Goal: Transaction & Acquisition: Purchase product/service

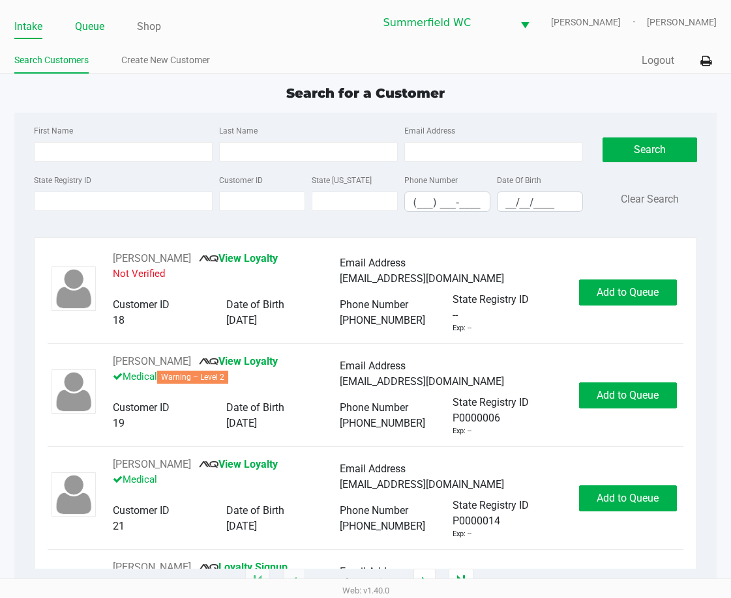
click at [89, 25] on link "Queue" at bounding box center [89, 27] width 29 height 18
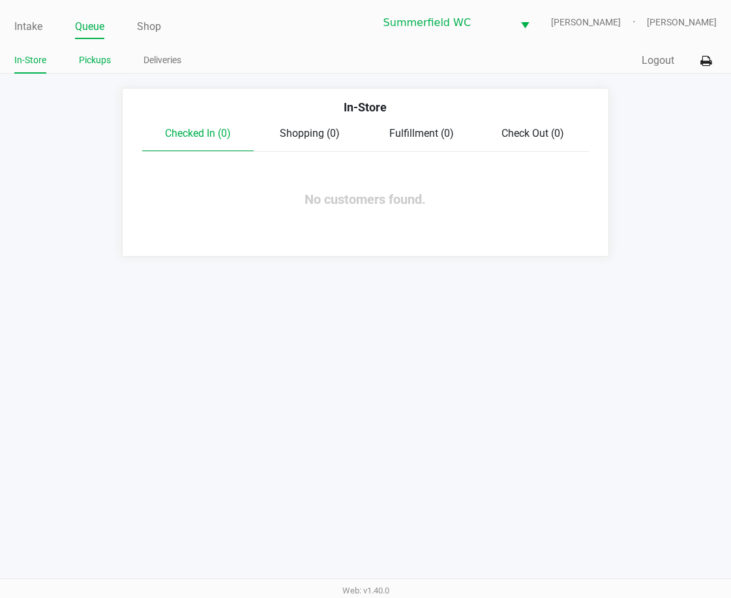
click at [92, 63] on link "Pickups" at bounding box center [95, 60] width 32 height 16
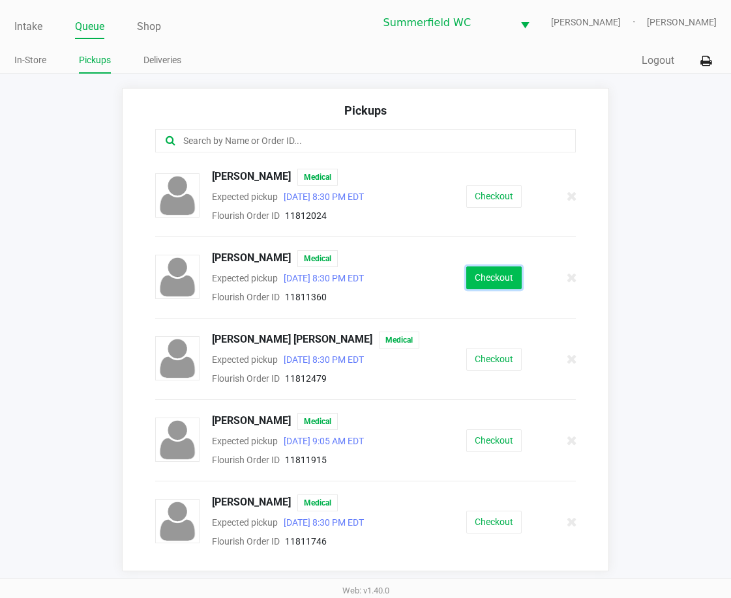
click at [486, 280] on button "Checkout" at bounding box center [493, 278] width 55 height 23
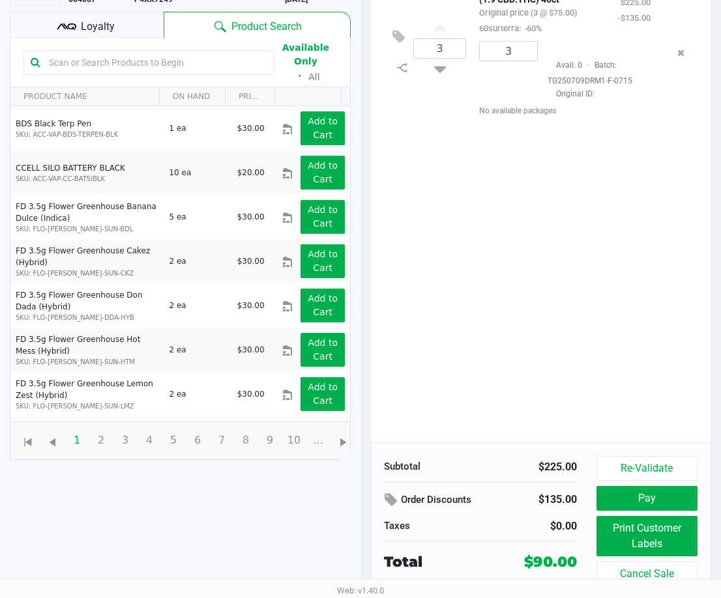
scroll to position [154, 0]
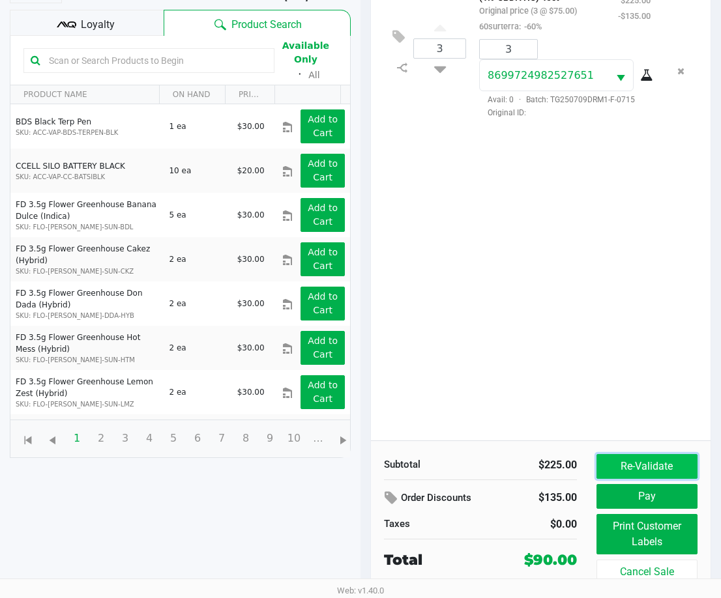
click at [628, 461] on button "Re-Validate" at bounding box center [646, 466] width 101 height 25
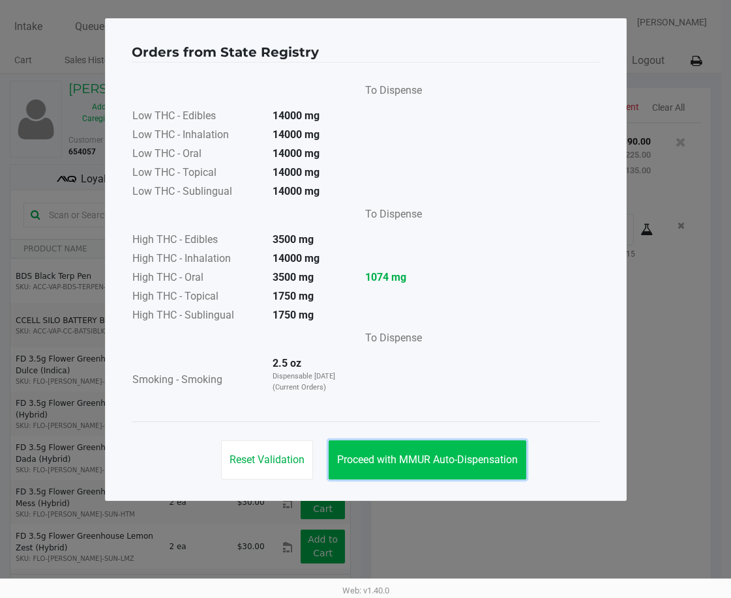
drag, startPoint x: 437, startPoint y: 462, endPoint x: 98, endPoint y: 287, distance: 381.6
click at [437, 462] on span "Proceed with MMUR Auto-Dispensation" at bounding box center [427, 460] width 181 height 12
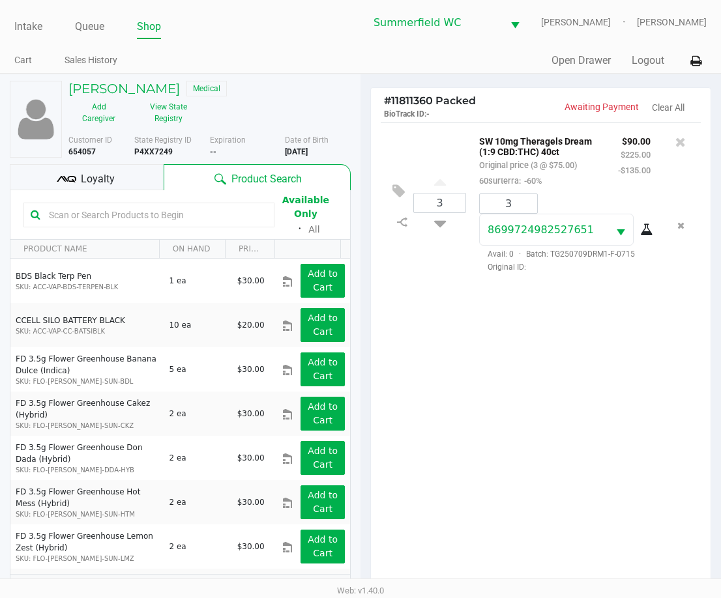
click at [87, 179] on span "Loyalty" at bounding box center [98, 179] width 34 height 16
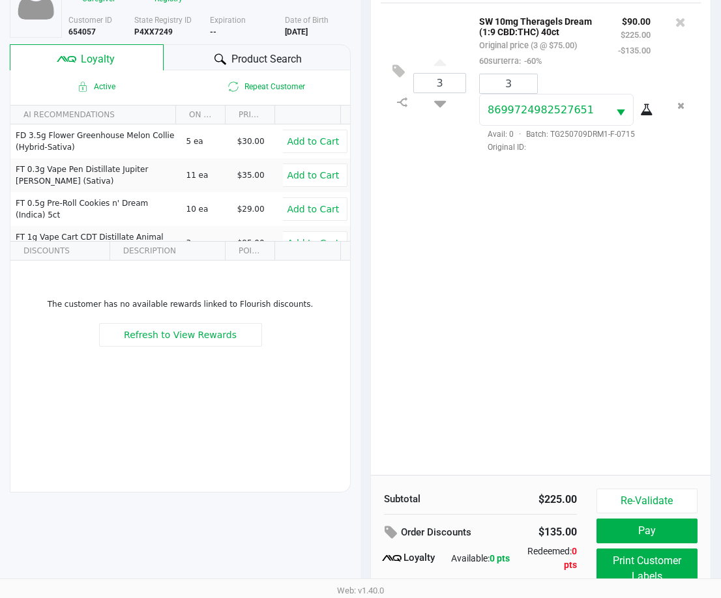
scroll to position [168, 0]
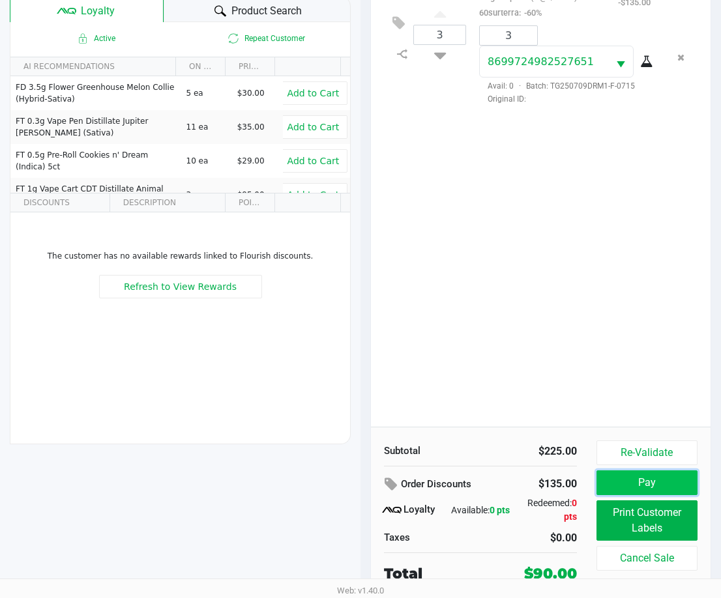
click at [648, 484] on button "Pay" at bounding box center [646, 483] width 101 height 25
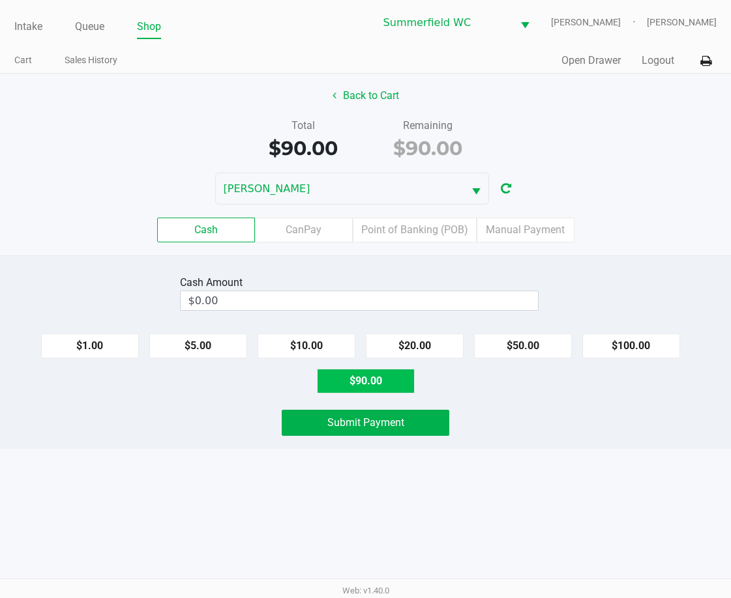
click at [341, 385] on button "$90.00" at bounding box center [366, 381] width 98 height 25
type input "$90.00"
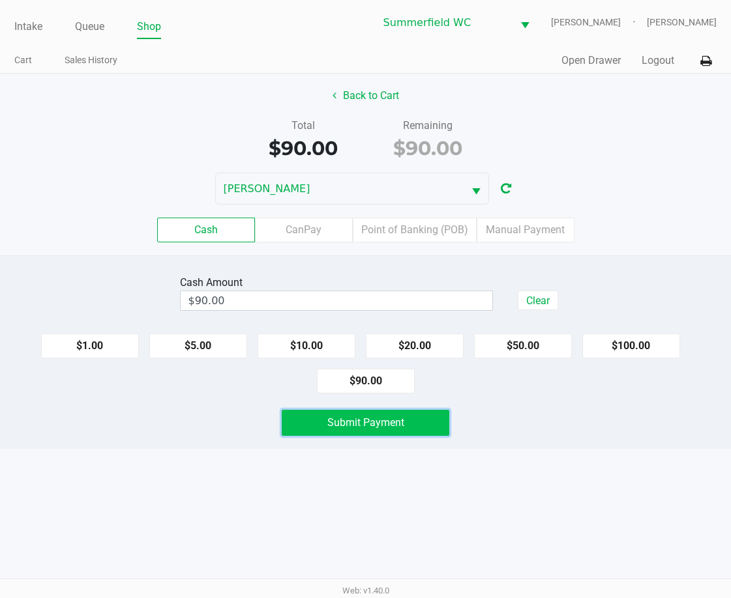
click at [364, 423] on span "Submit Payment" at bounding box center [365, 422] width 77 height 12
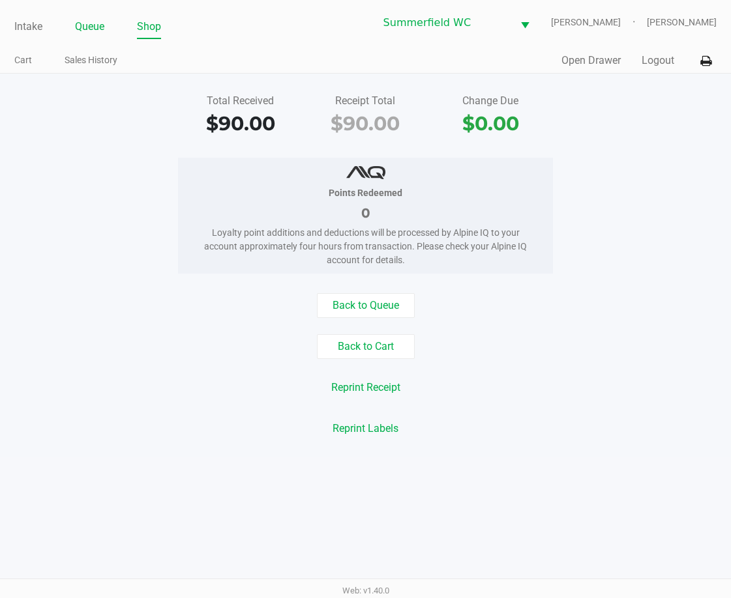
click at [83, 29] on link "Queue" at bounding box center [89, 27] width 29 height 18
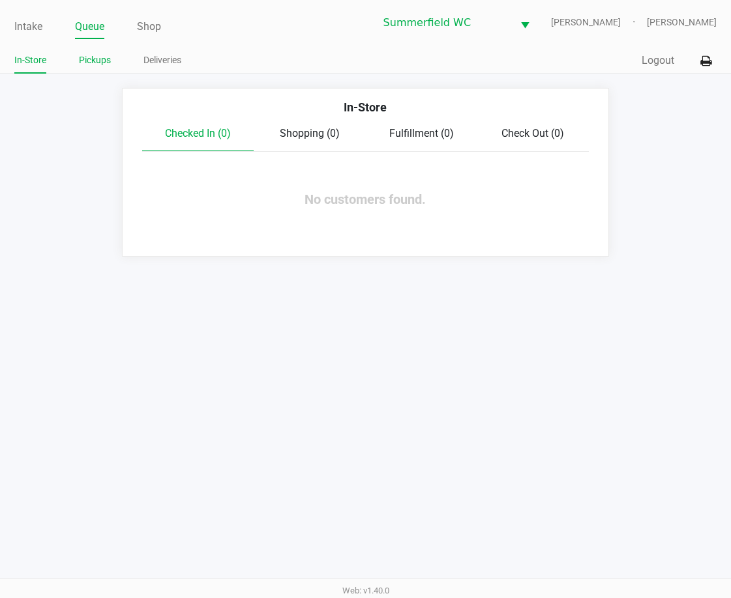
click at [87, 68] on li "Pickups" at bounding box center [95, 62] width 32 height 23
click at [92, 57] on link "Pickups" at bounding box center [95, 60] width 32 height 16
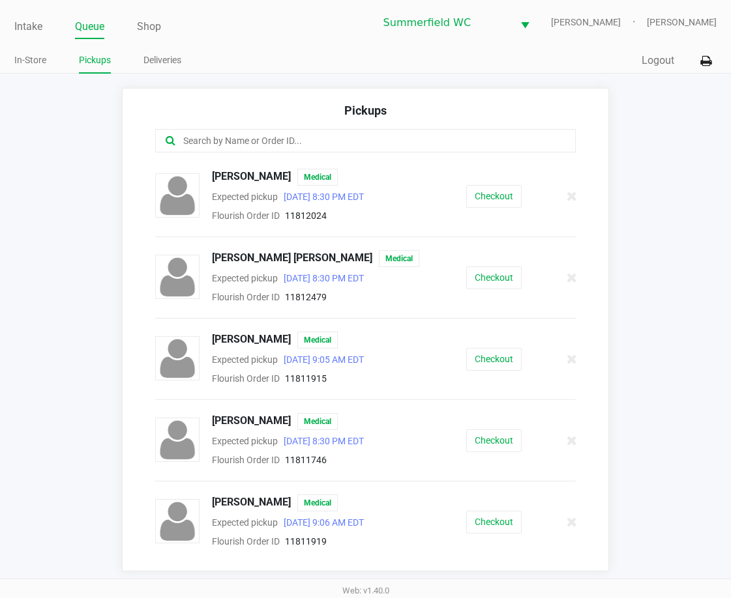
click at [63, 298] on app-pickups "Pickups [PERSON_NAME] Medical Expected pickup [DATE] 8:30 PM EDT Flourish Order…" at bounding box center [365, 330] width 731 height 484
click at [83, 198] on app-pickups "Pickups [PERSON_NAME] Medical Expected pickup [DATE] 8:30 PM EDT Flourish Order…" at bounding box center [365, 330] width 731 height 484
drag, startPoint x: 81, startPoint y: 262, endPoint x: 441, endPoint y: 263, distance: 359.8
click at [162, 263] on app-pickups "Pickups [PERSON_NAME] Medical Expected pickup [DATE] 8:30 PM EDT Flourish Order…" at bounding box center [365, 330] width 731 height 484
click at [190, 28] on ul "Intake Queue Shop" at bounding box center [189, 27] width 351 height 22
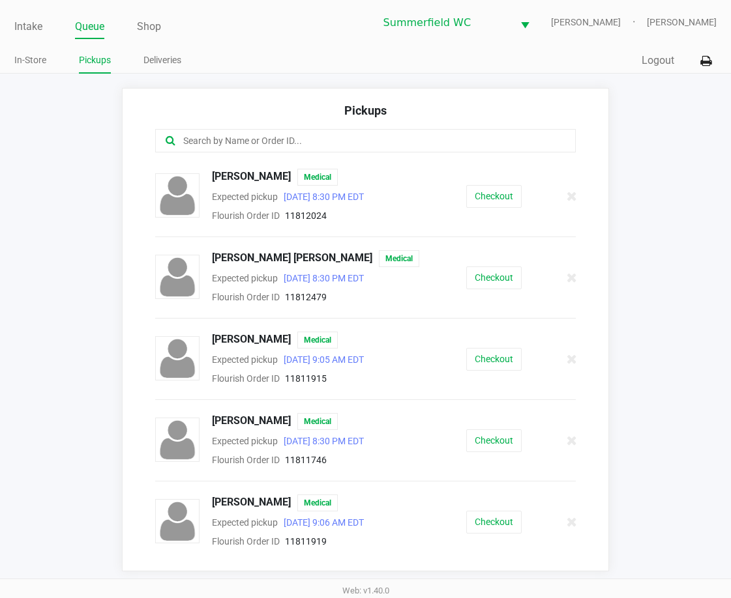
drag, startPoint x: 145, startPoint y: 32, endPoint x: 282, endPoint y: 33, distance: 136.9
click at [160, 33] on link "Shop" at bounding box center [149, 27] width 24 height 18
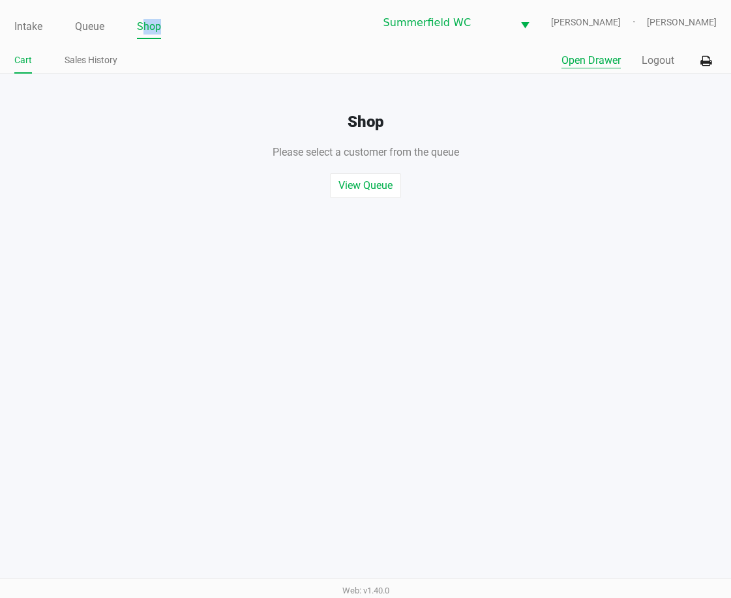
click at [577, 67] on button "Open Drawer" at bounding box center [590, 61] width 59 height 16
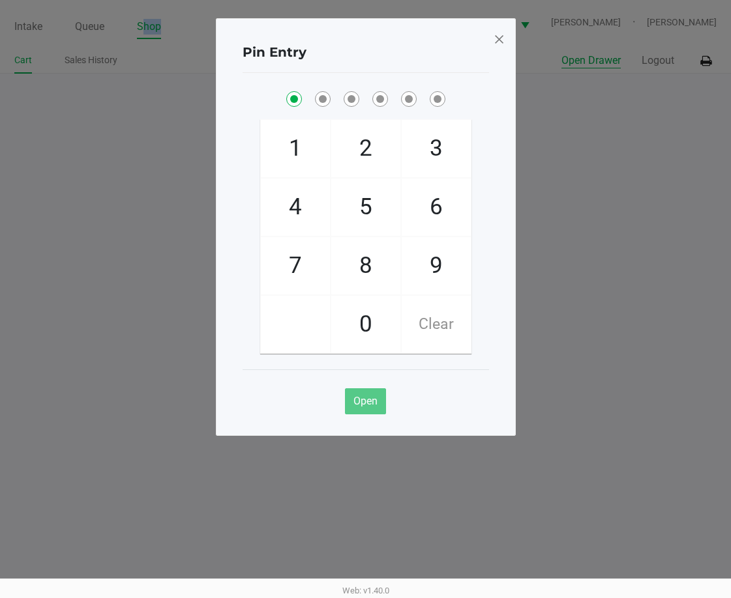
checkbox input "true"
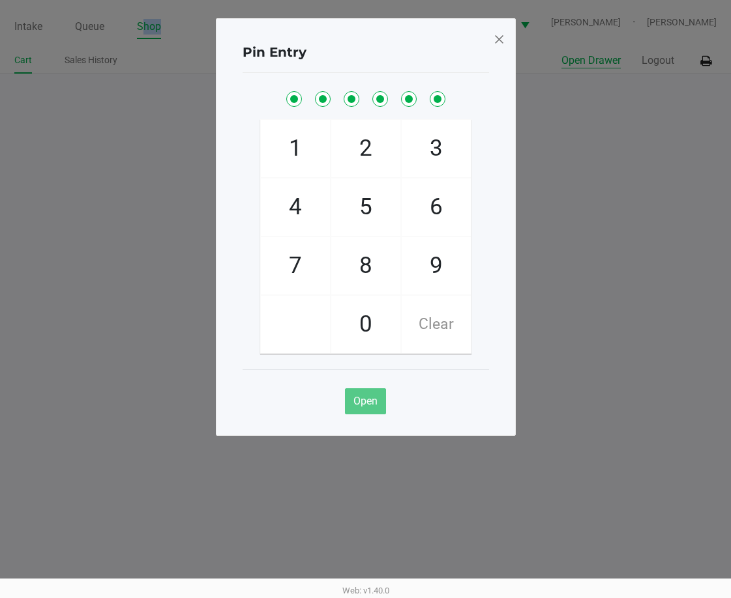
checkbox input "true"
drag, startPoint x: 363, startPoint y: 411, endPoint x: 369, endPoint y: 403, distance: 10.3
click at [368, 403] on button "Open" at bounding box center [365, 401] width 41 height 26
click at [500, 40] on span at bounding box center [499, 39] width 12 height 21
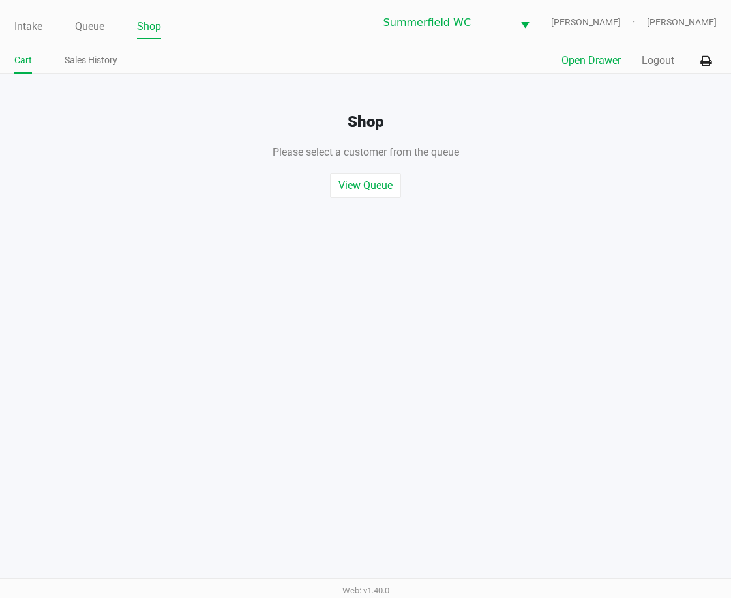
click at [588, 59] on button "Open Drawer" at bounding box center [590, 61] width 59 height 16
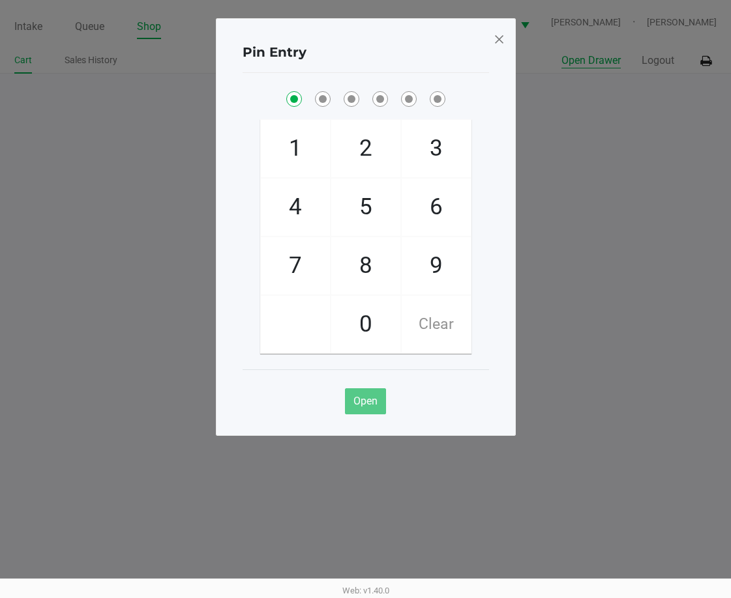
checkbox input "true"
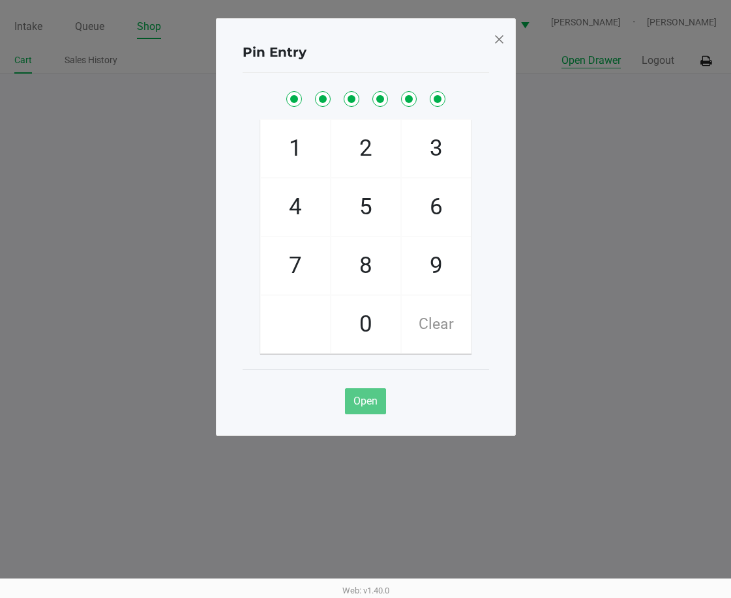
checkbox input "true"
click at [506, 38] on div "Pin Entry 1 4 7 2 5 8 0 3 6 9 Clear Open" at bounding box center [366, 227] width 300 height 418
click at [501, 36] on span at bounding box center [499, 39] width 12 height 21
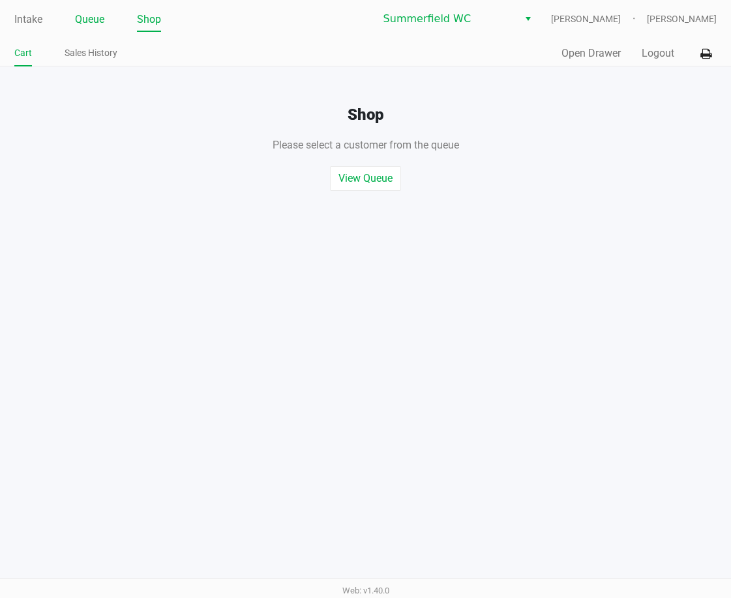
click at [90, 23] on link "Queue" at bounding box center [89, 19] width 29 height 18
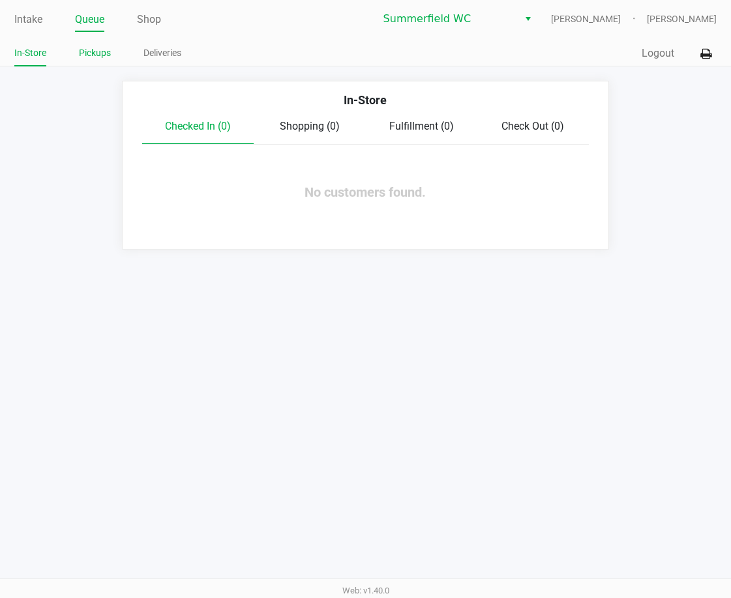
click at [92, 48] on link "Pickups" at bounding box center [95, 53] width 32 height 16
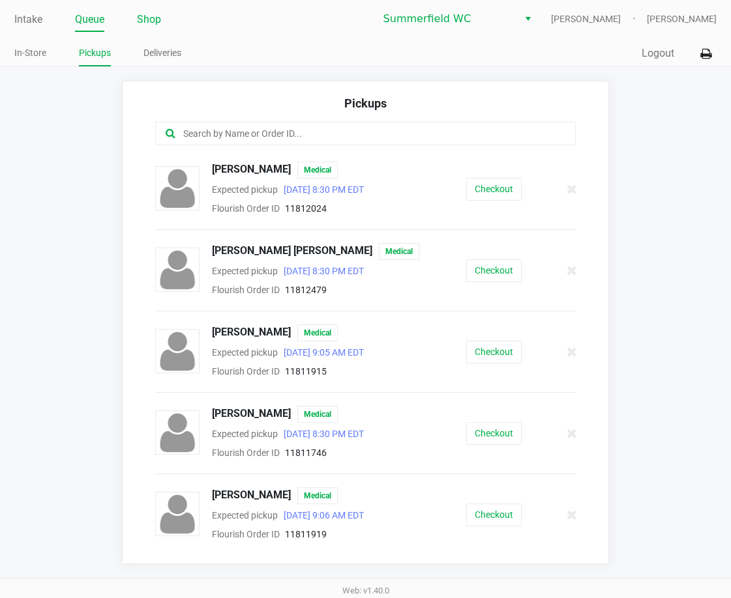
click at [144, 20] on link "Shop" at bounding box center [149, 19] width 24 height 18
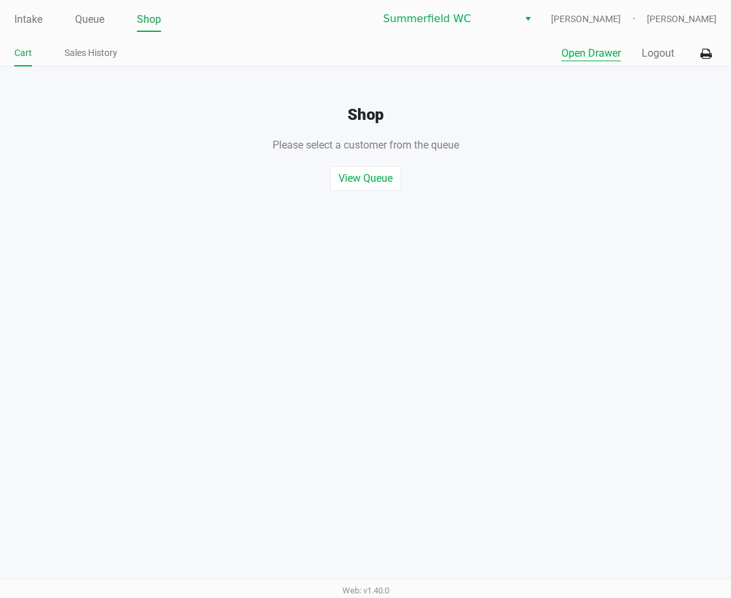
click at [583, 55] on button "Open Drawer" at bounding box center [590, 54] width 59 height 16
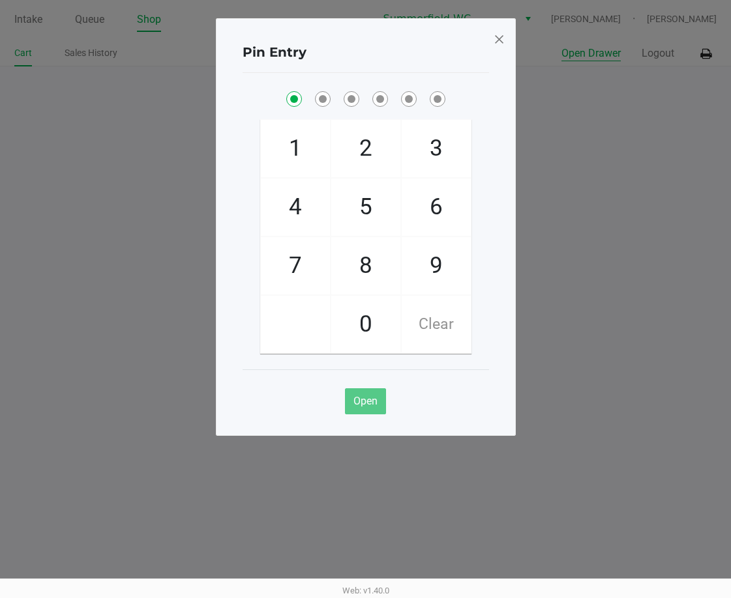
checkbox input "true"
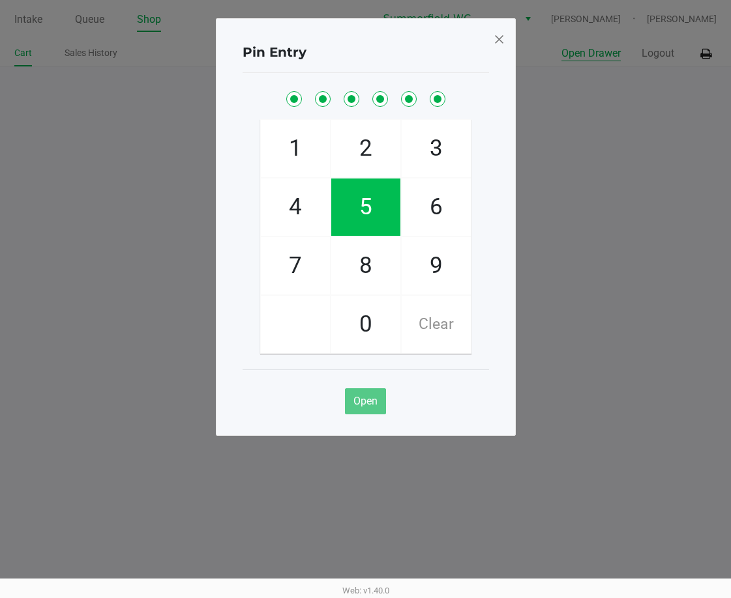
checkbox input "true"
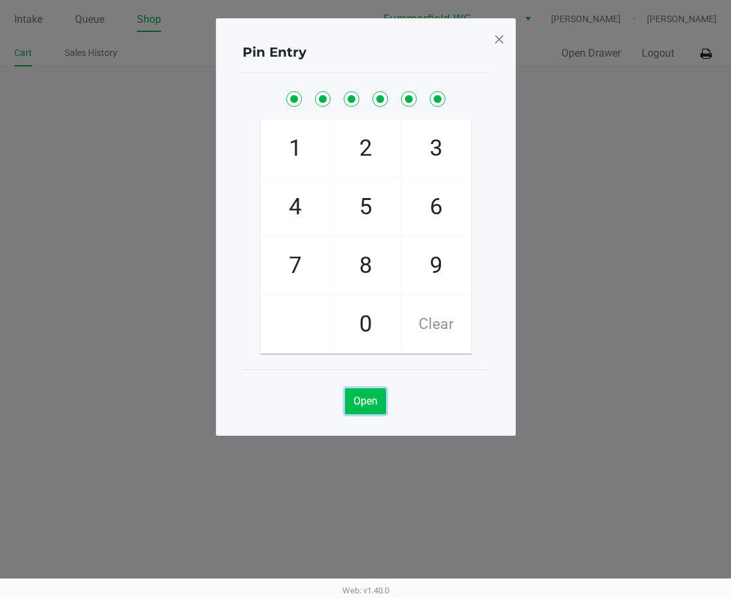
click at [369, 403] on span "Open" at bounding box center [365, 401] width 24 height 12
click at [502, 39] on div "Pin Entry 1 4 7 2 5 8 0 3 6 9 Clear Open" at bounding box center [366, 227] width 300 height 418
click at [499, 39] on span at bounding box center [499, 39] width 12 height 21
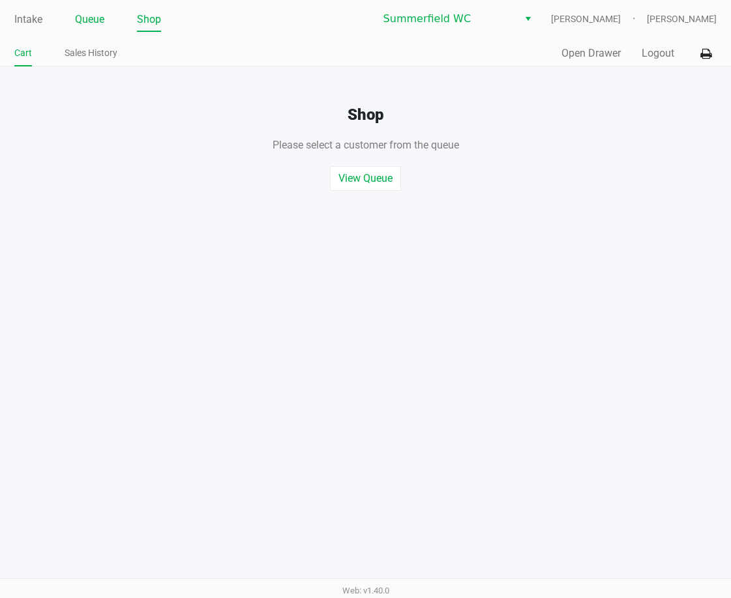
click at [88, 21] on link "Queue" at bounding box center [89, 19] width 29 height 18
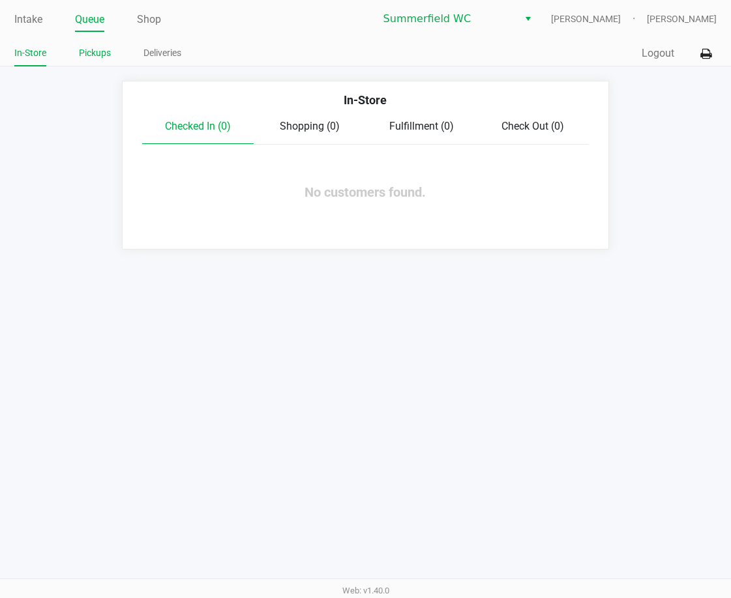
click at [93, 49] on link "Pickups" at bounding box center [95, 53] width 32 height 16
